Goal: Book appointment/travel/reservation

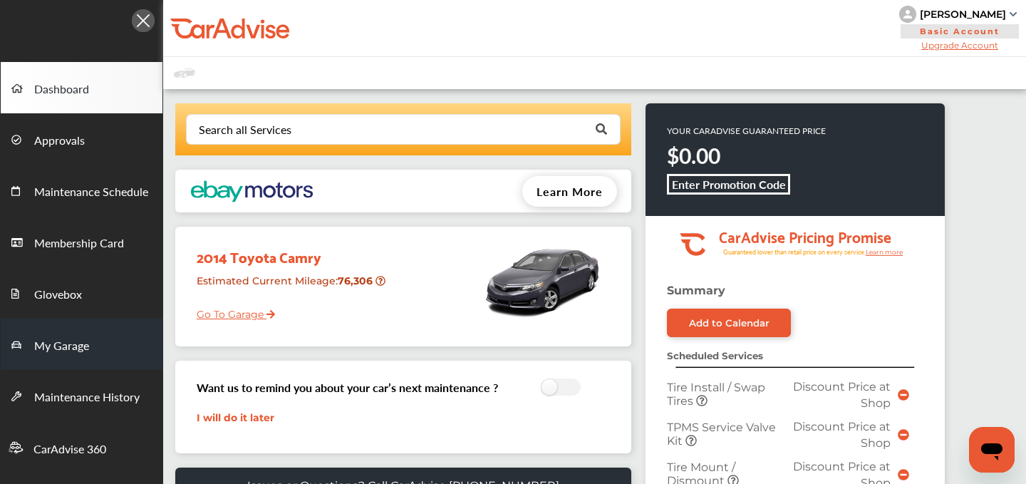
click at [67, 348] on span "My Garage" at bounding box center [61, 346] width 55 height 19
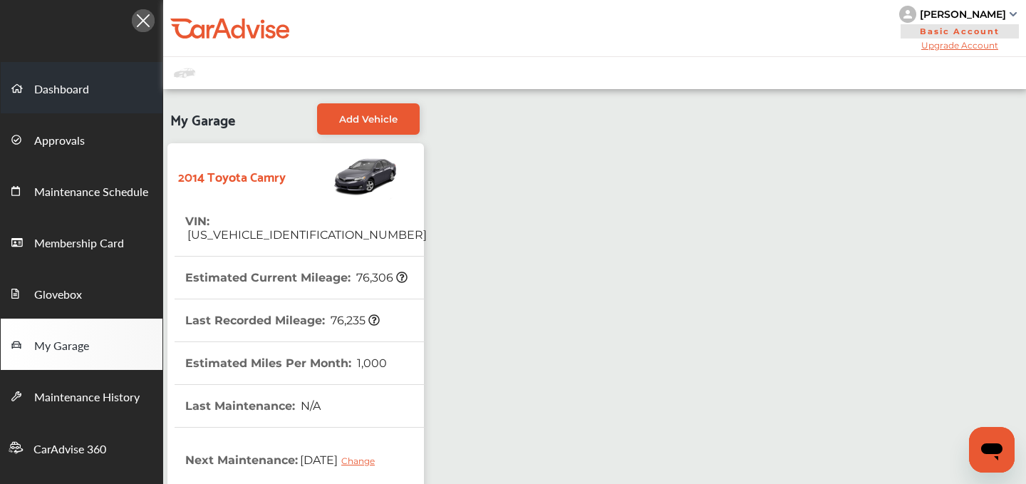
click at [70, 99] on span "Dashboard" at bounding box center [61, 90] width 55 height 19
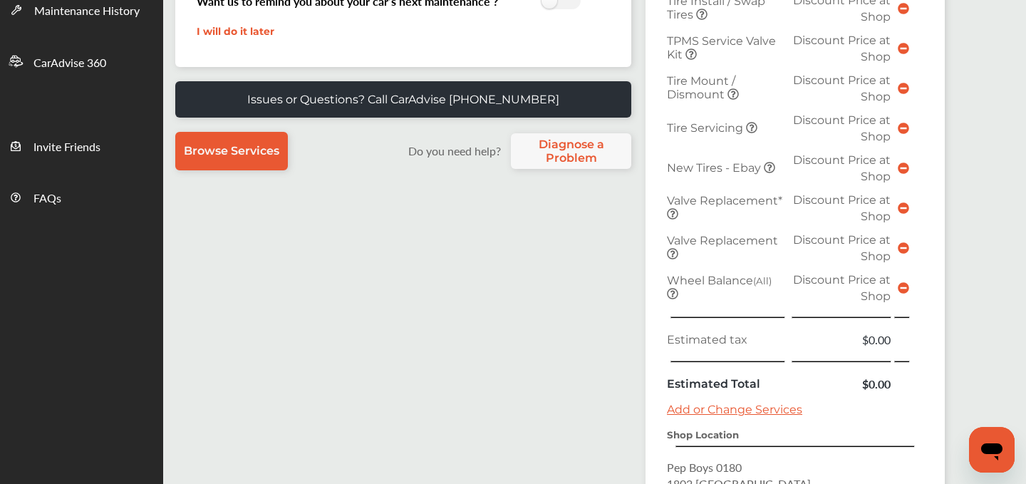
scroll to position [663, 0]
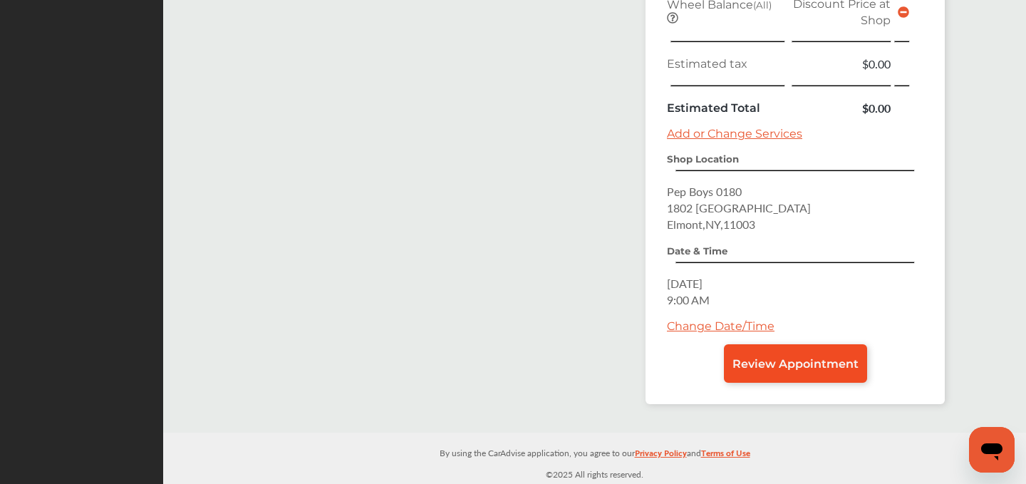
click at [785, 365] on span "Review Appointment" at bounding box center [795, 364] width 126 height 14
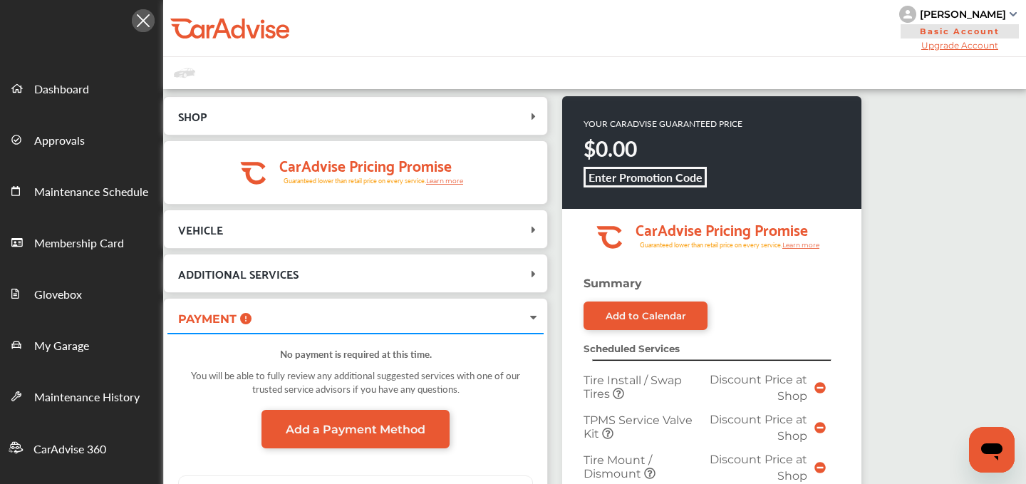
scroll to position [649, 0]
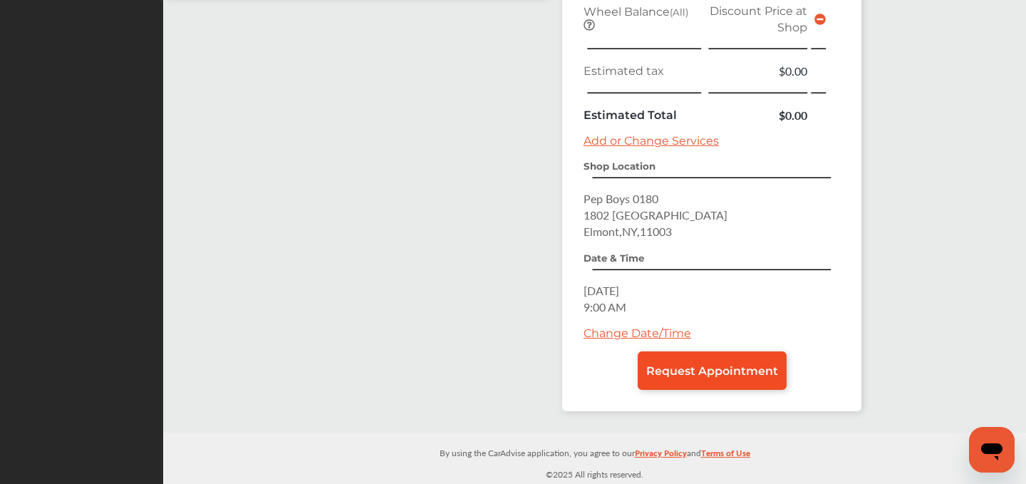
click at [683, 373] on span "Request Appointment" at bounding box center [712, 371] width 132 height 14
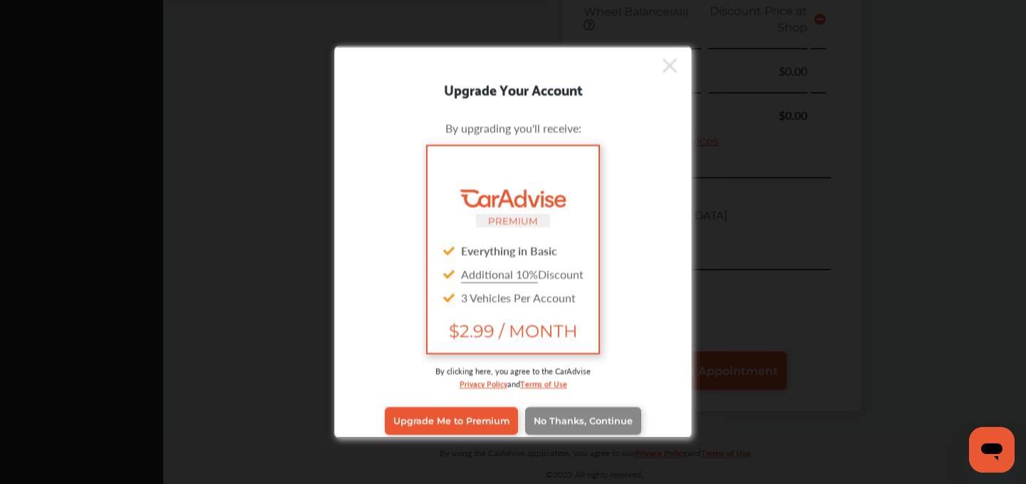
click at [591, 413] on link "No Thanks, Continue" at bounding box center [583, 420] width 116 height 27
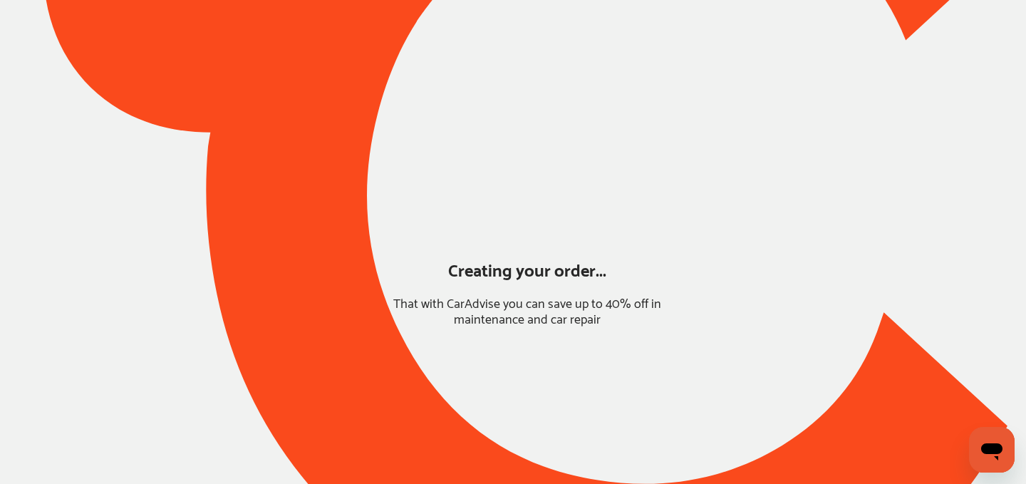
scroll to position [124, 0]
